Goal: Transaction & Acquisition: Purchase product/service

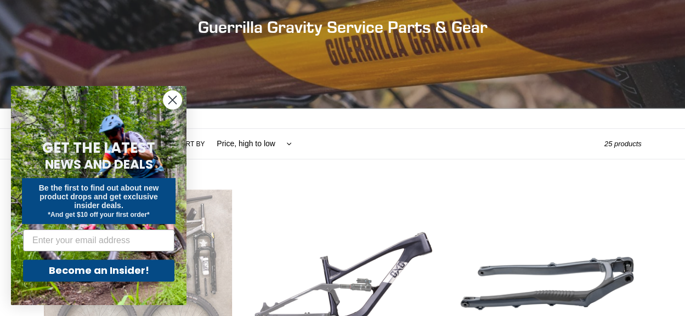
scroll to position [204, 0]
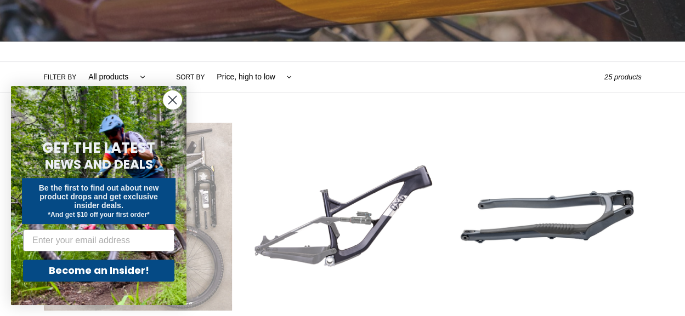
click at [170, 101] on icon "Close dialog" at bounding box center [173, 100] width 8 height 8
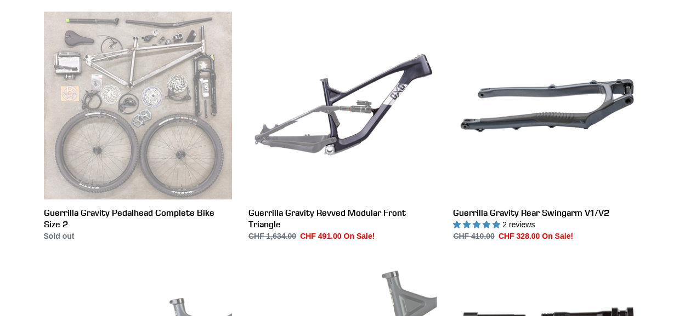
scroll to position [316, 0]
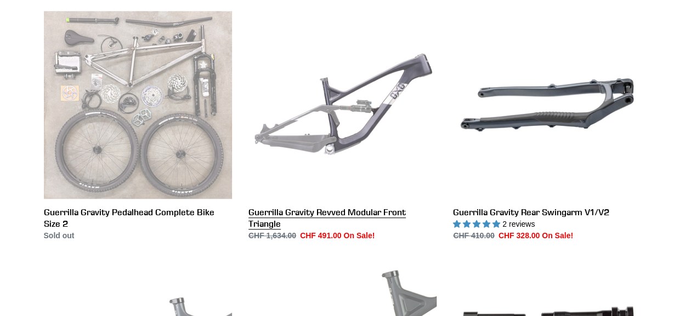
click at [350, 115] on link "Guerrilla Gravity Revved Modular Front Triangle" at bounding box center [342, 126] width 188 height 231
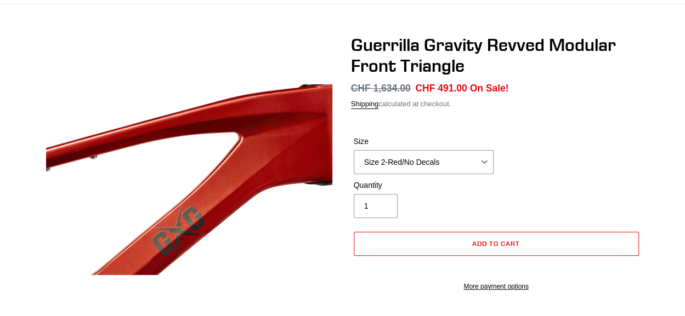
scroll to position [87, 0]
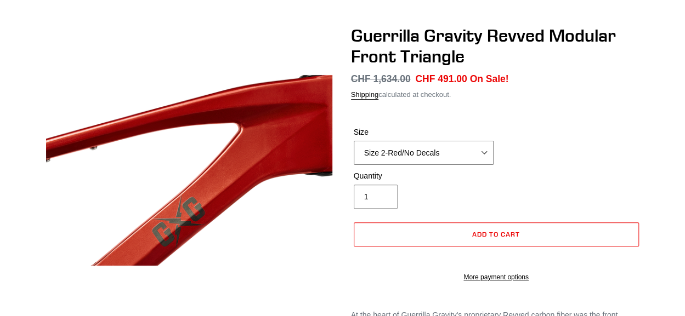
click at [485, 150] on select "Size 2-Gloss Black/No Decals Size 2-Black/Red Decals Size 2-Black/Silver Decals…" at bounding box center [424, 153] width 140 height 24
click at [579, 149] on div "Size Size 2-Gloss Black/No Decals Size 2-Black/Red Decals Size 2-Black/Silver D…" at bounding box center [496, 149] width 290 height 44
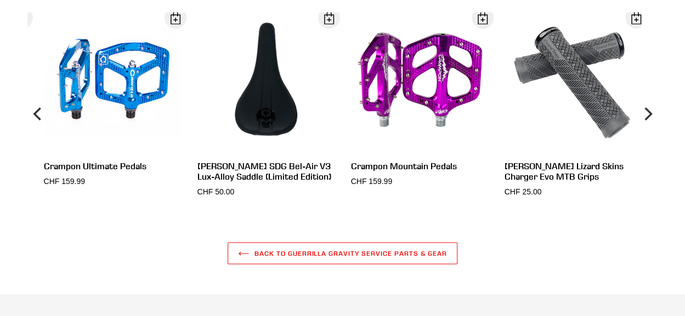
scroll to position [912, 0]
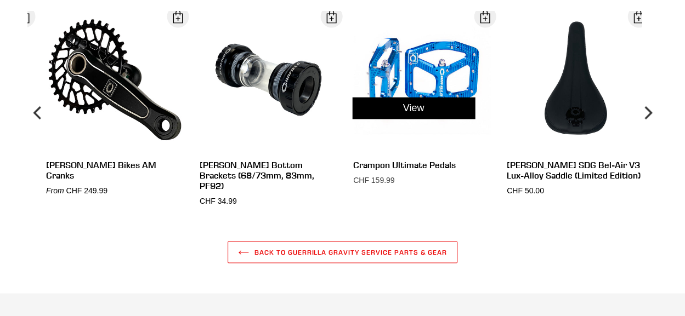
drag, startPoint x: 650, startPoint y: 273, endPoint x: 459, endPoint y: 152, distance: 225.7
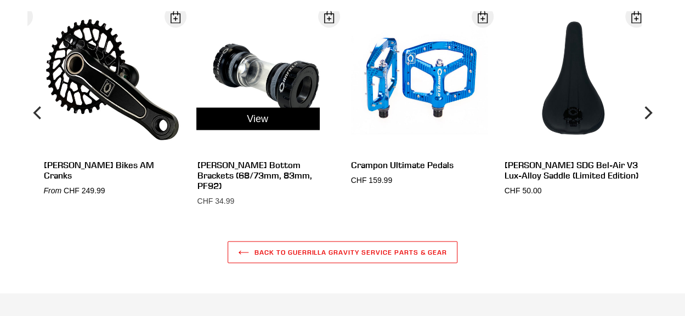
click at [274, 82] on div "View" at bounding box center [257, 118] width 153 height 215
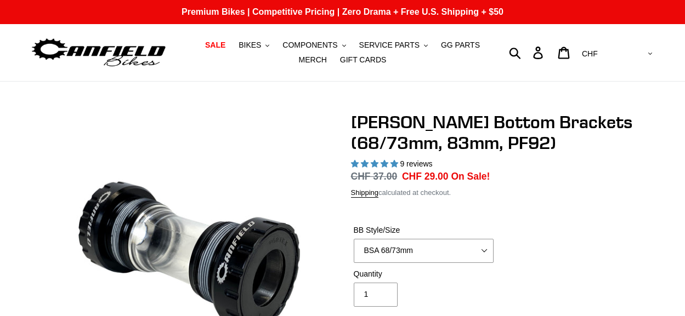
select select "highest-rating"
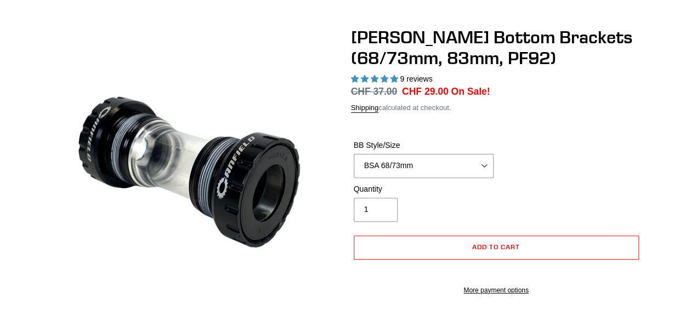
scroll to position [86, 0]
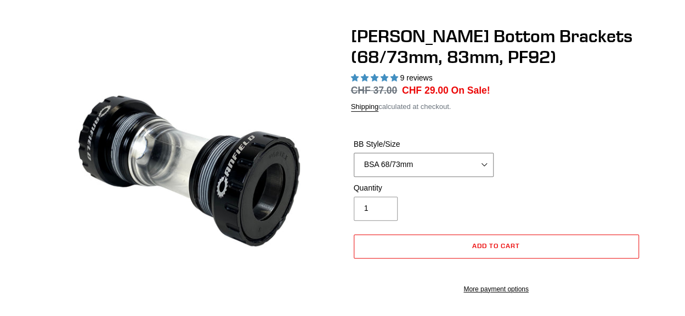
click at [479, 162] on select "BSA 68/73mm BSA 83mm PF92" at bounding box center [424, 165] width 140 height 24
click at [608, 163] on div "BB Style/Size BSA 68/73mm BSA 83mm PF92" at bounding box center [496, 161] width 290 height 44
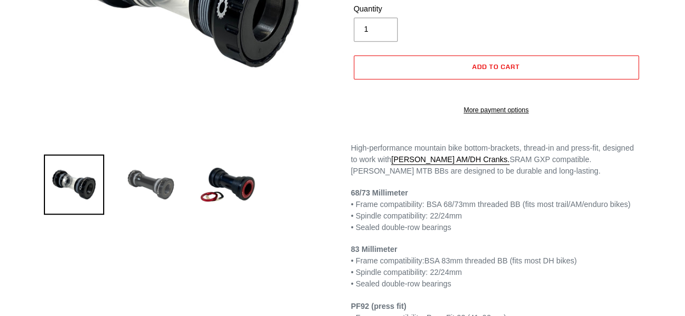
click at [143, 176] on img at bounding box center [151, 185] width 60 height 60
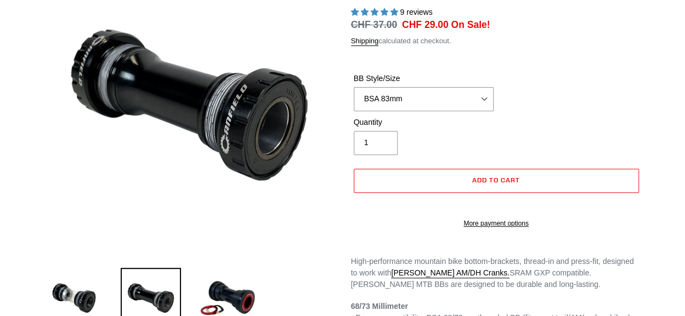
scroll to position [161, 0]
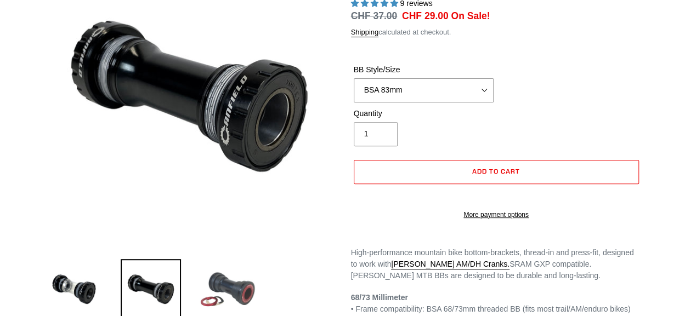
click at [237, 291] on img at bounding box center [227, 289] width 60 height 60
select select "PF92"
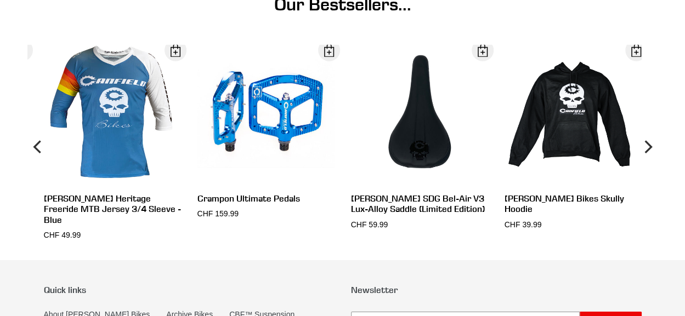
scroll to position [1542, 0]
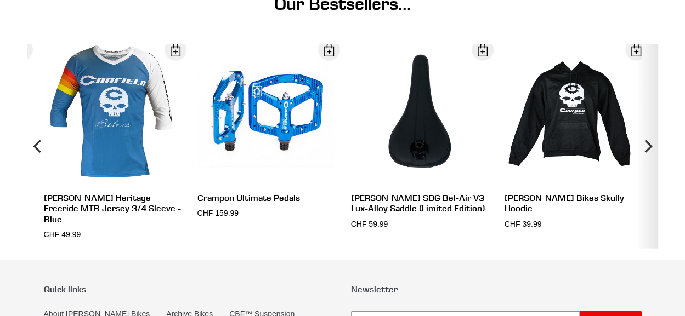
click at [647, 153] on icon "Next" at bounding box center [648, 146] width 8 height 13
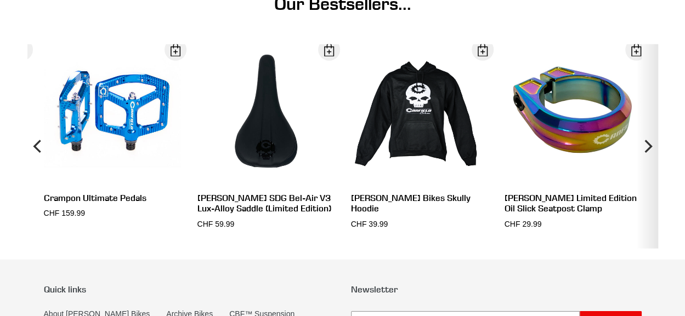
click at [647, 153] on icon "Next" at bounding box center [648, 146] width 8 height 13
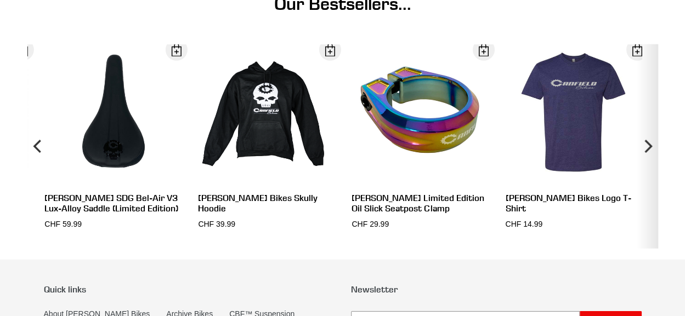
click at [647, 153] on icon "Next" at bounding box center [648, 146] width 8 height 13
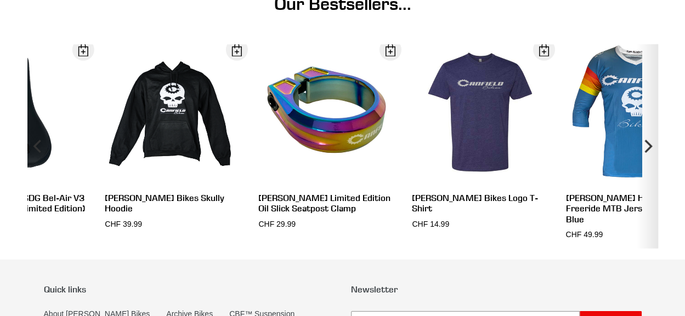
click at [647, 153] on icon "Next" at bounding box center [648, 146] width 8 height 13
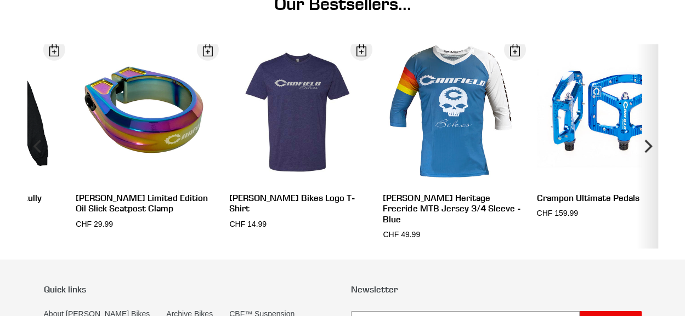
click at [647, 153] on icon "Next" at bounding box center [648, 146] width 8 height 13
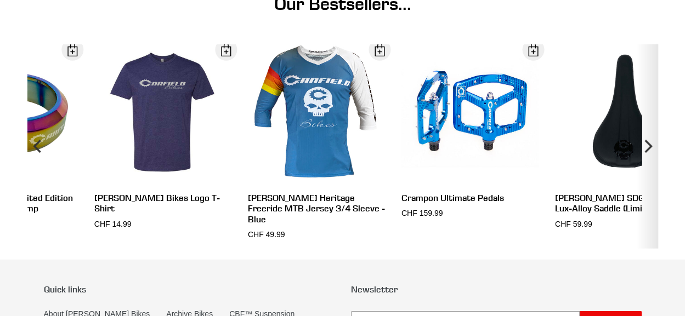
click at [647, 153] on icon "Next" at bounding box center [648, 146] width 8 height 13
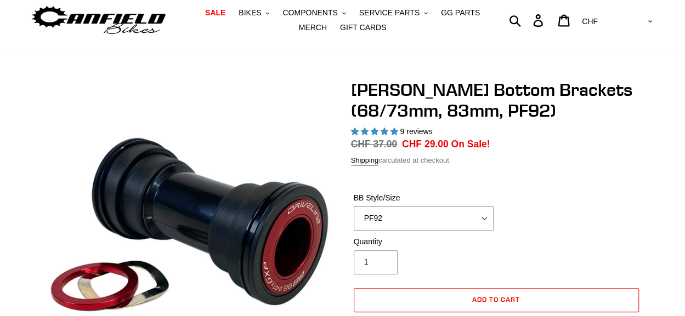
scroll to position [0, 0]
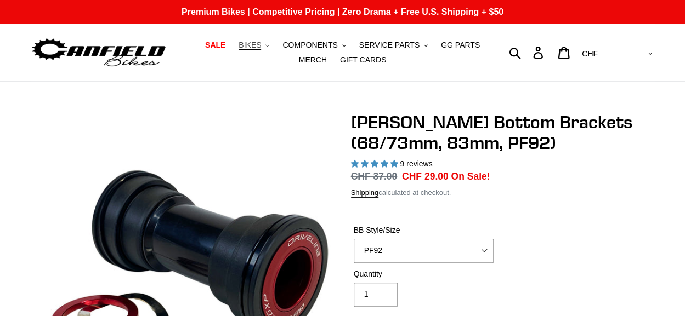
click at [244, 45] on span "BIKES" at bounding box center [249, 45] width 22 height 9
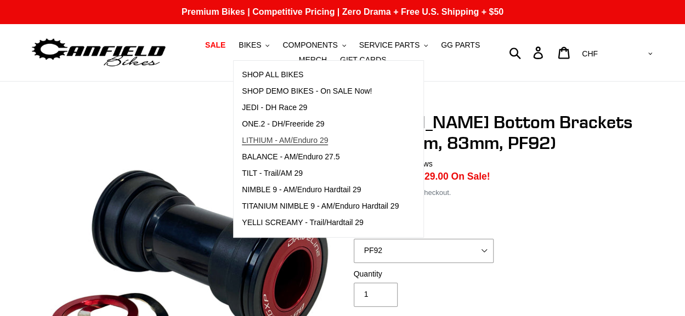
click at [250, 141] on span "LITHIUM - AM/Enduro 29" at bounding box center [285, 140] width 86 height 9
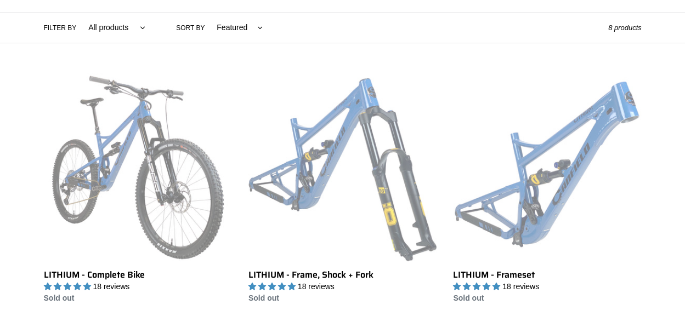
scroll to position [263, 0]
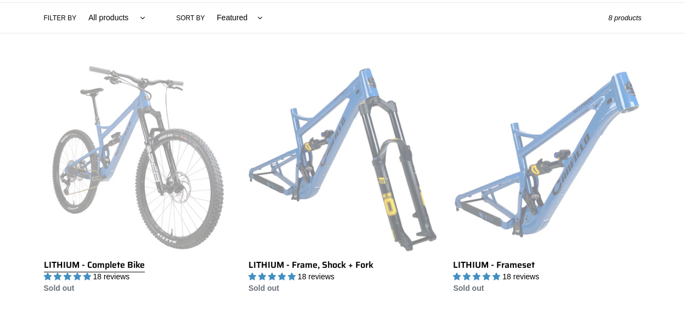
click at [154, 170] on link "LITHIUM - Complete Bike" at bounding box center [138, 179] width 188 height 231
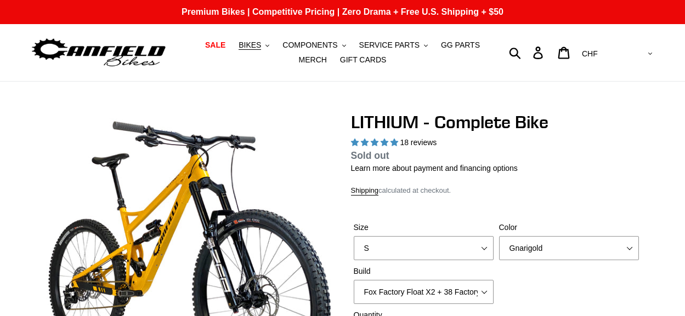
select select "highest-rating"
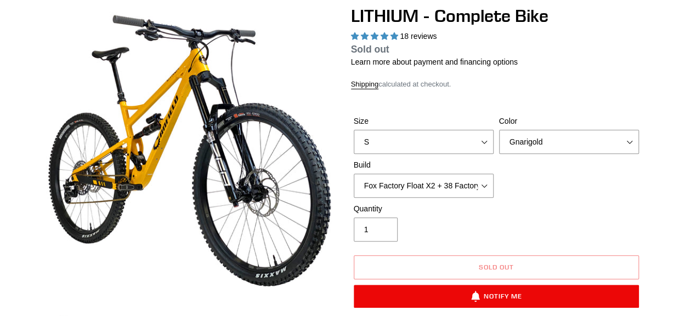
scroll to position [106, 0]
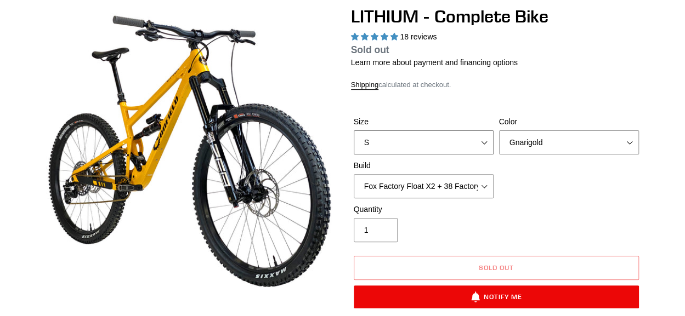
click at [487, 145] on select "S M L XL" at bounding box center [424, 142] width 140 height 24
select select "L"
click at [354, 130] on select "S M L XL" at bounding box center [424, 142] width 140 height 24
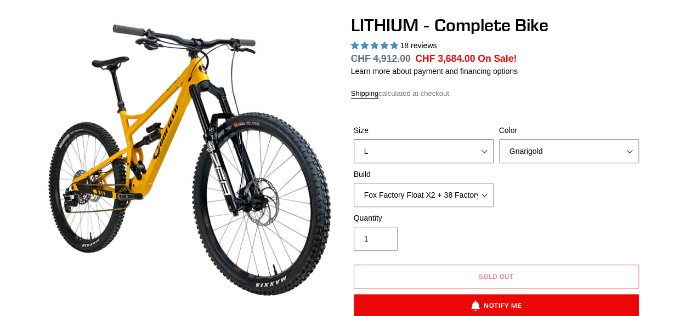
scroll to position [125, 0]
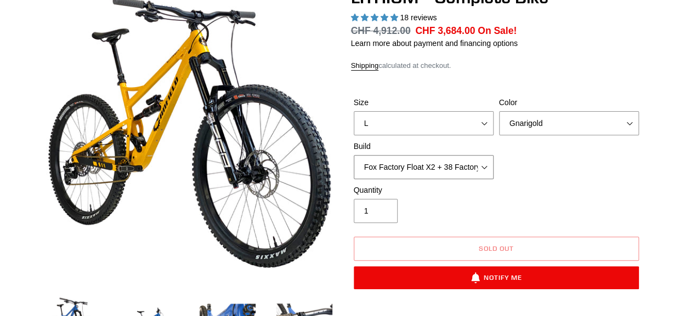
click at [481, 167] on select "Fox Factory Float X2 + 38 Factory Grip 2 170 + SRAM GX Fox Factory Float X2 + 3…" at bounding box center [424, 167] width 140 height 24
click at [354, 155] on select "Fox Factory Float X2 + 38 Factory Grip 2 170 + SRAM GX Fox Factory Float X2 + 3…" at bounding box center [424, 167] width 140 height 24
click at [483, 165] on select "Fox Factory Float X2 + 38 Factory Grip 2 170 + SRAM GX Fox Factory Float X2 + 3…" at bounding box center [424, 167] width 140 height 24
select select "RockShox Vivid ULT Coil + Zeb ULT Chg 3 + SRAM XO"
click at [354, 155] on select "Fox Factory Float X2 + 38 Factory Grip 2 170 + SRAM GX Fox Factory Float X2 + 3…" at bounding box center [424, 167] width 140 height 24
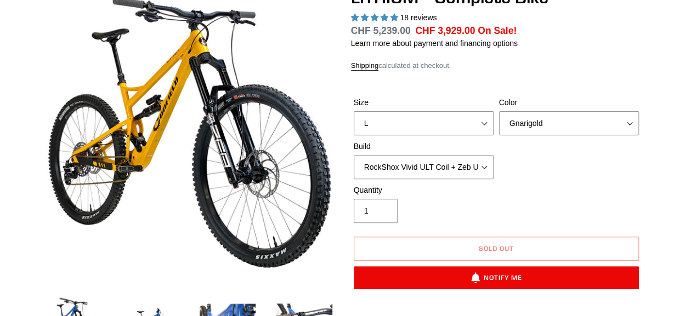
click at [582, 198] on div "Quantity 1" at bounding box center [496, 207] width 290 height 44
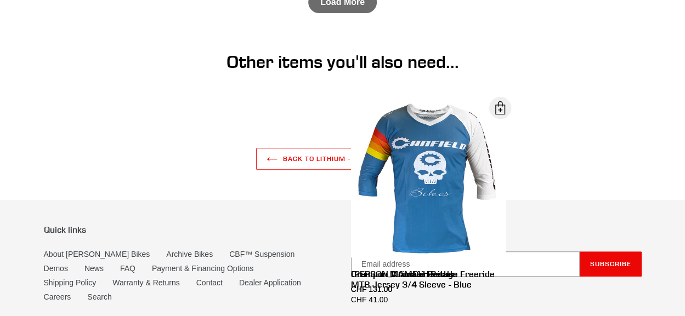
scroll to position [4249, 0]
